Goal: Check status: Check status

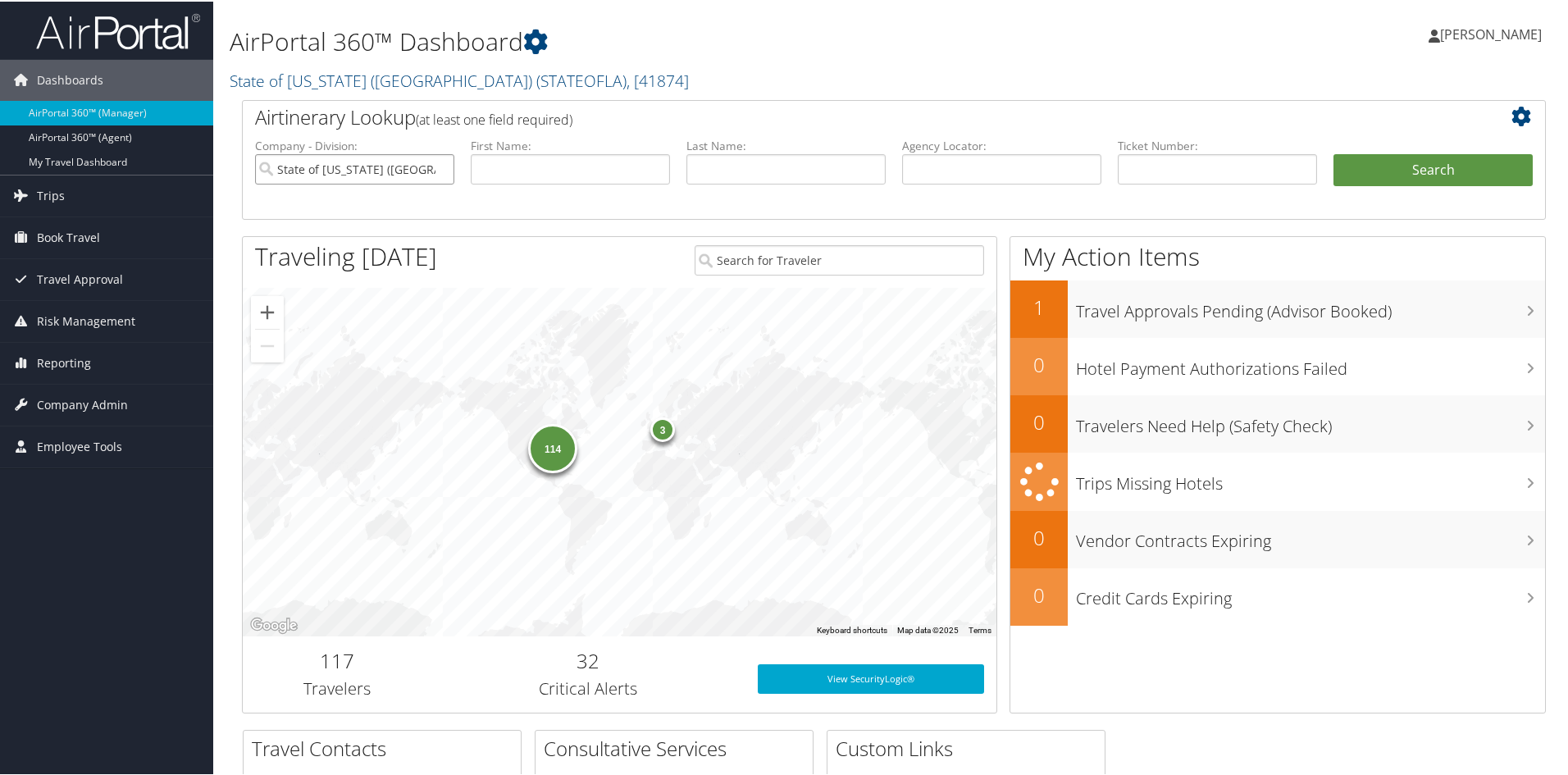
click at [439, 169] on input "State of [US_STATE] ([GEOGRAPHIC_DATA])" at bounding box center [354, 168] width 200 height 30
click at [989, 167] on input "text" at bounding box center [1002, 168] width 200 height 30
paste input "No quote(s) selected"
type input "No quote(s) selected"
drag, startPoint x: 1034, startPoint y: 176, endPoint x: 542, endPoint y: 211, distance: 493.2
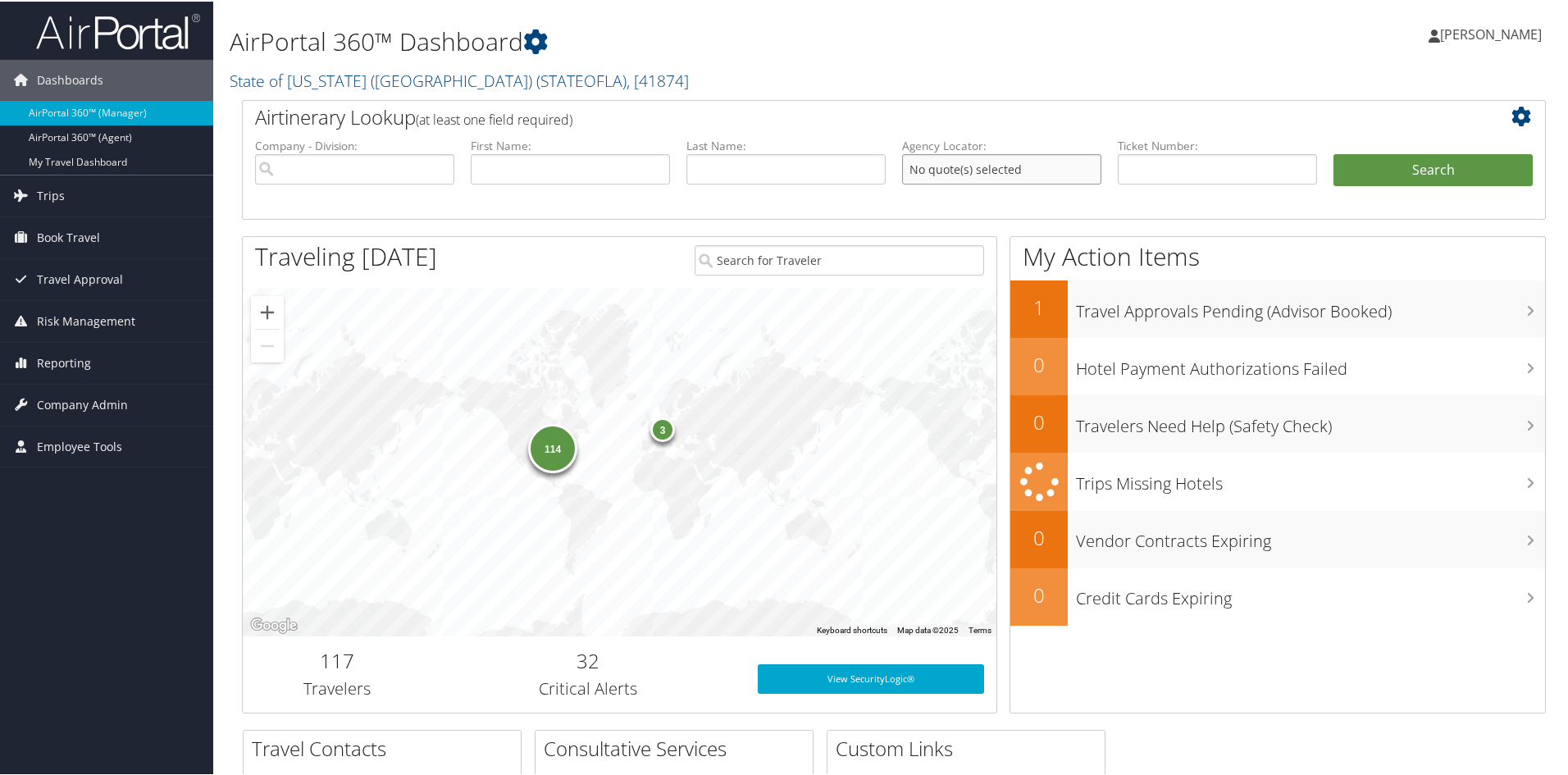
click at [544, 209] on ul "Company - Division: First Name: Last Name: Agency Locator: No quote(s) selected…" at bounding box center [894, 177] width 1294 height 82
type input "dkws4x"
click at [1369, 171] on button "Search" at bounding box center [1433, 169] width 200 height 33
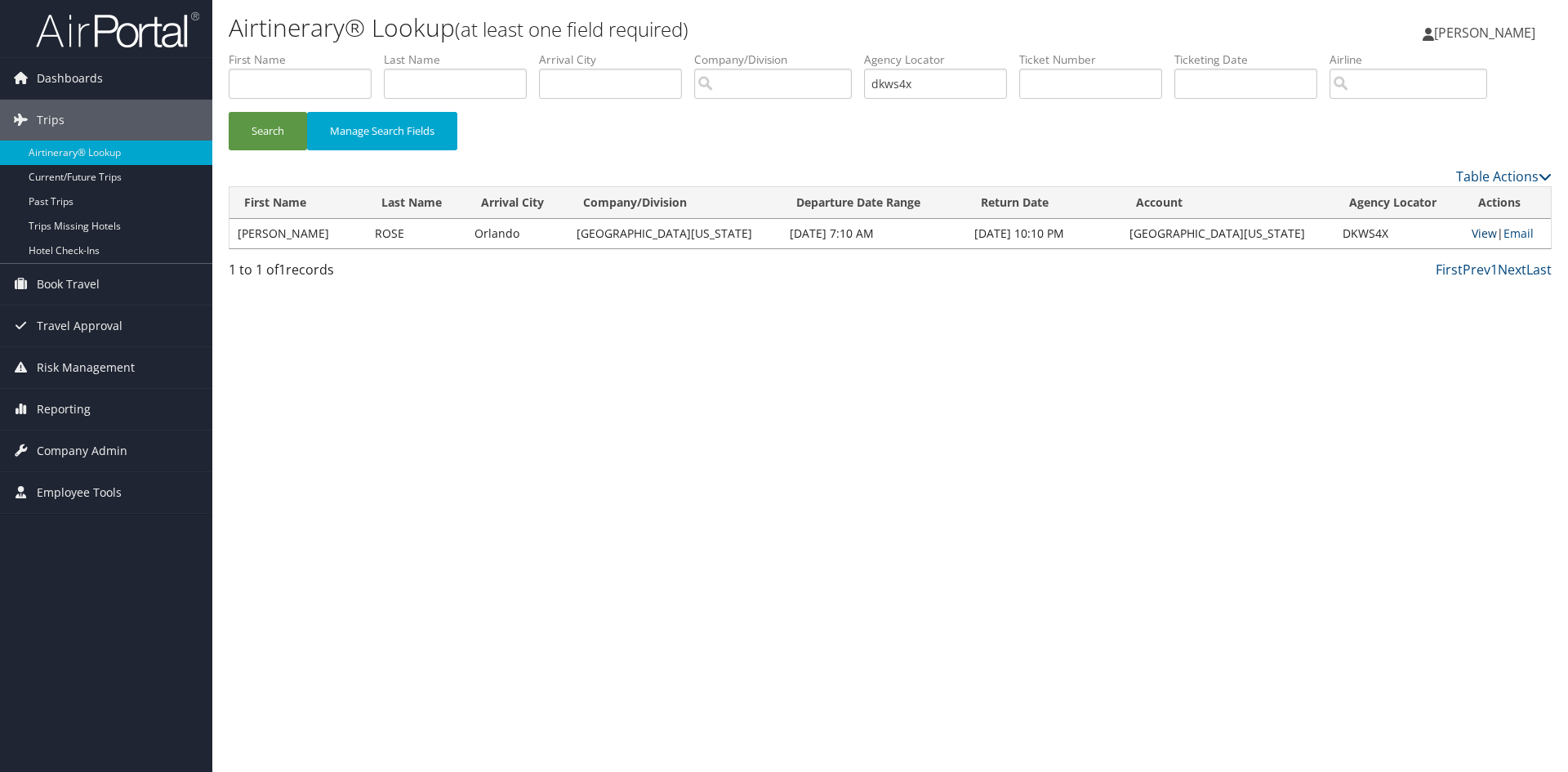
click at [1473, 235] on link "View" at bounding box center [1484, 233] width 26 height 15
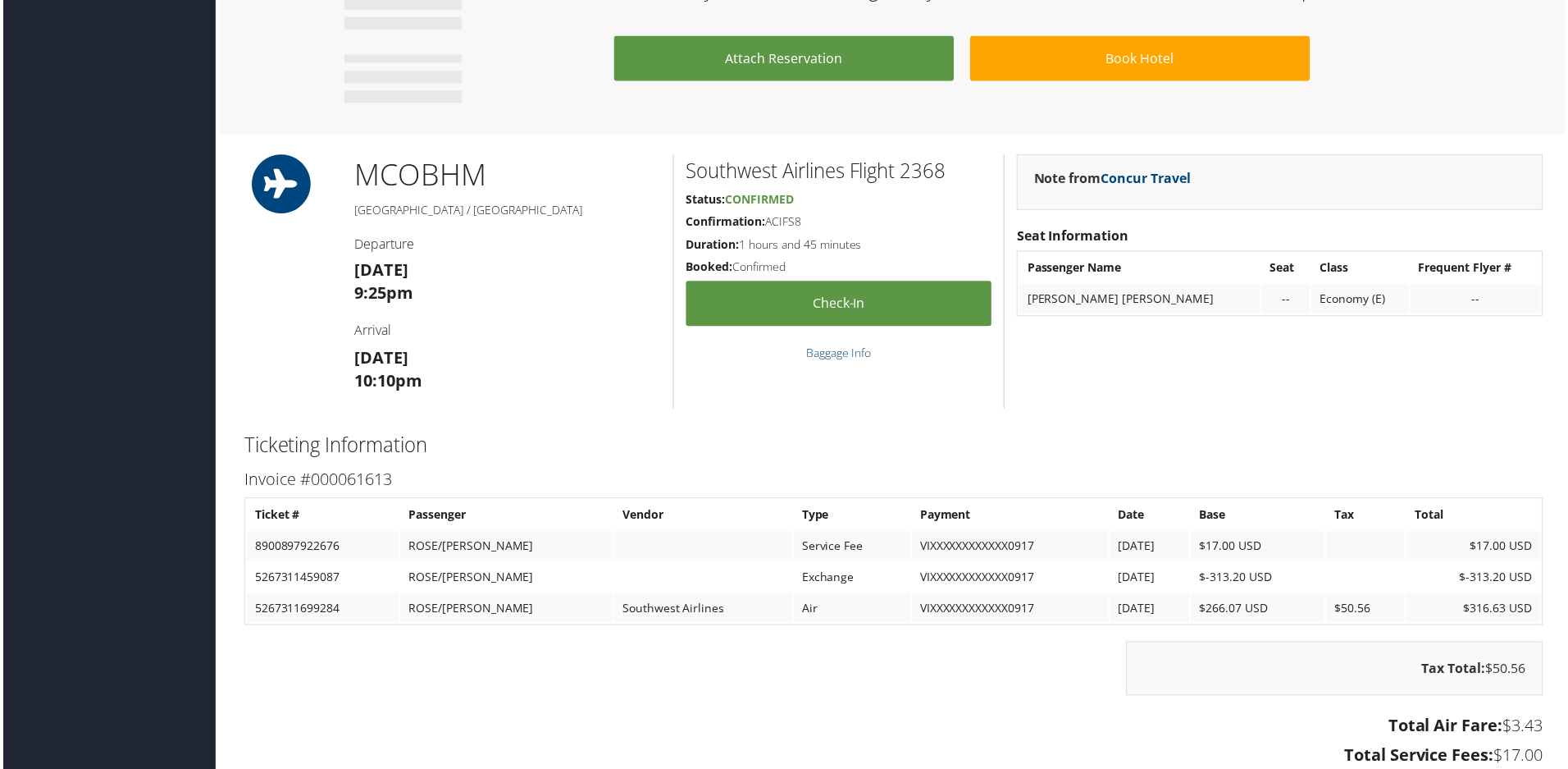
scroll to position [1231, 0]
